Goal: Task Accomplishment & Management: Use online tool/utility

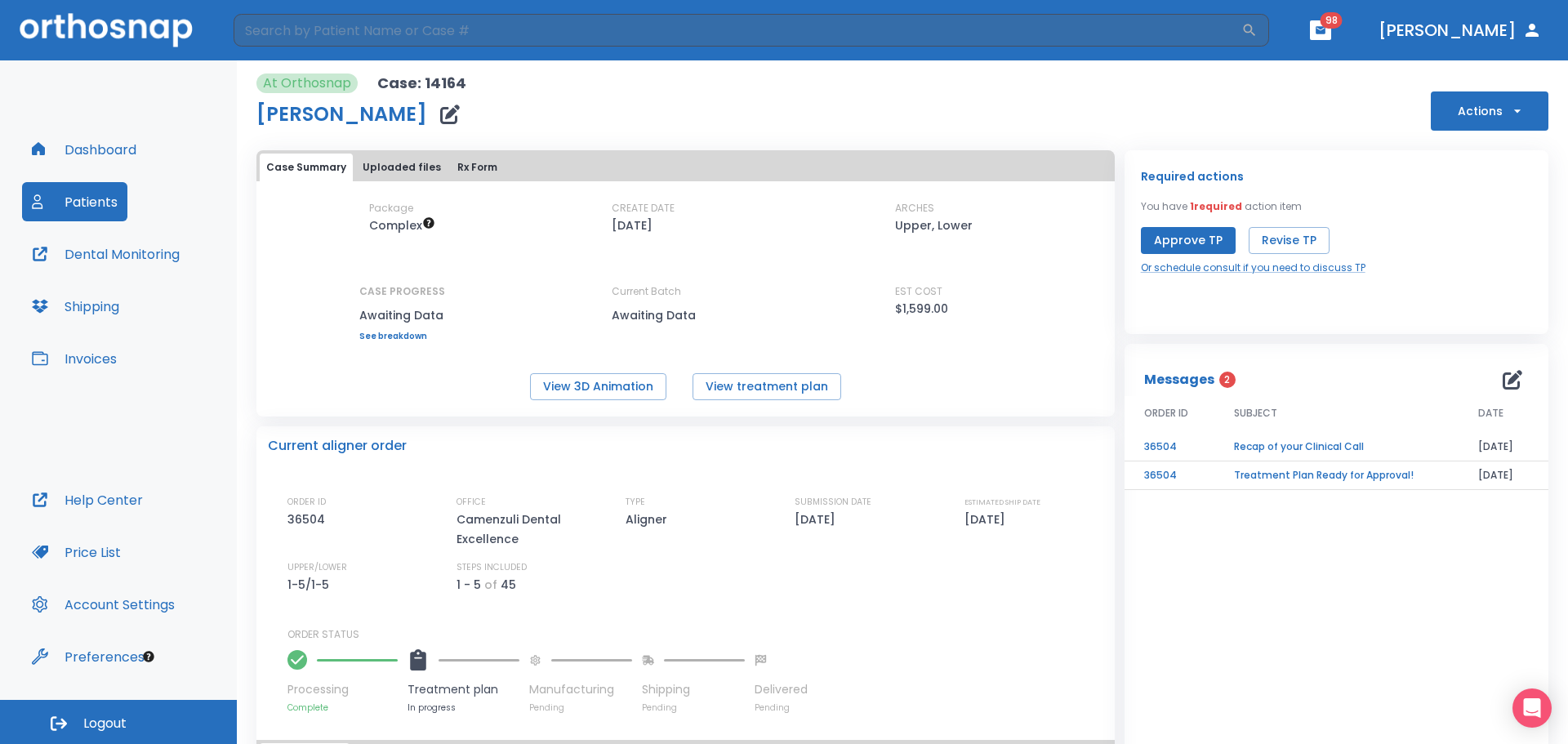
click at [1191, 236] on button "Approve TP" at bounding box center [1188, 241] width 95 height 27
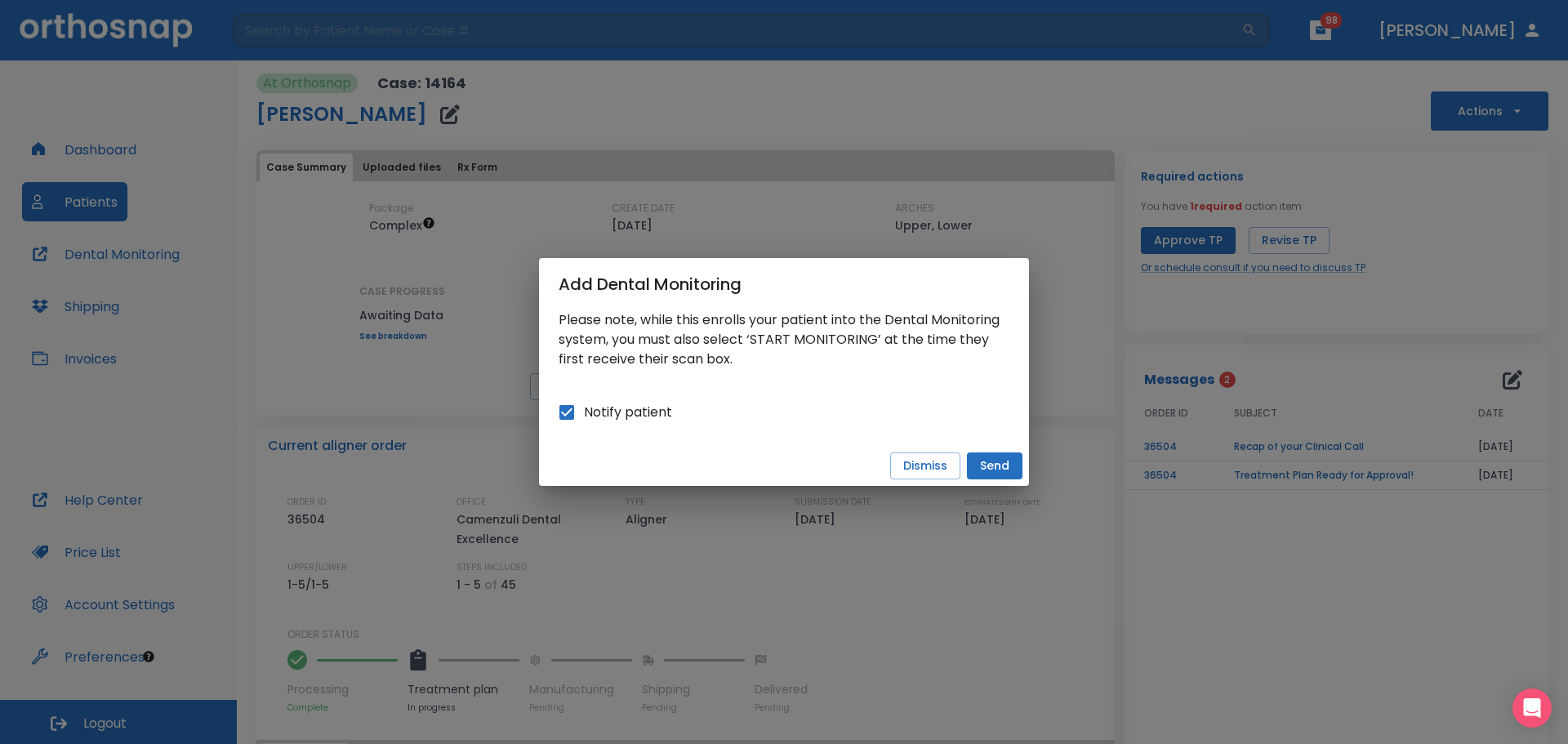
click at [984, 468] on button "Send" at bounding box center [994, 466] width 55 height 27
